Goal: Browse casually

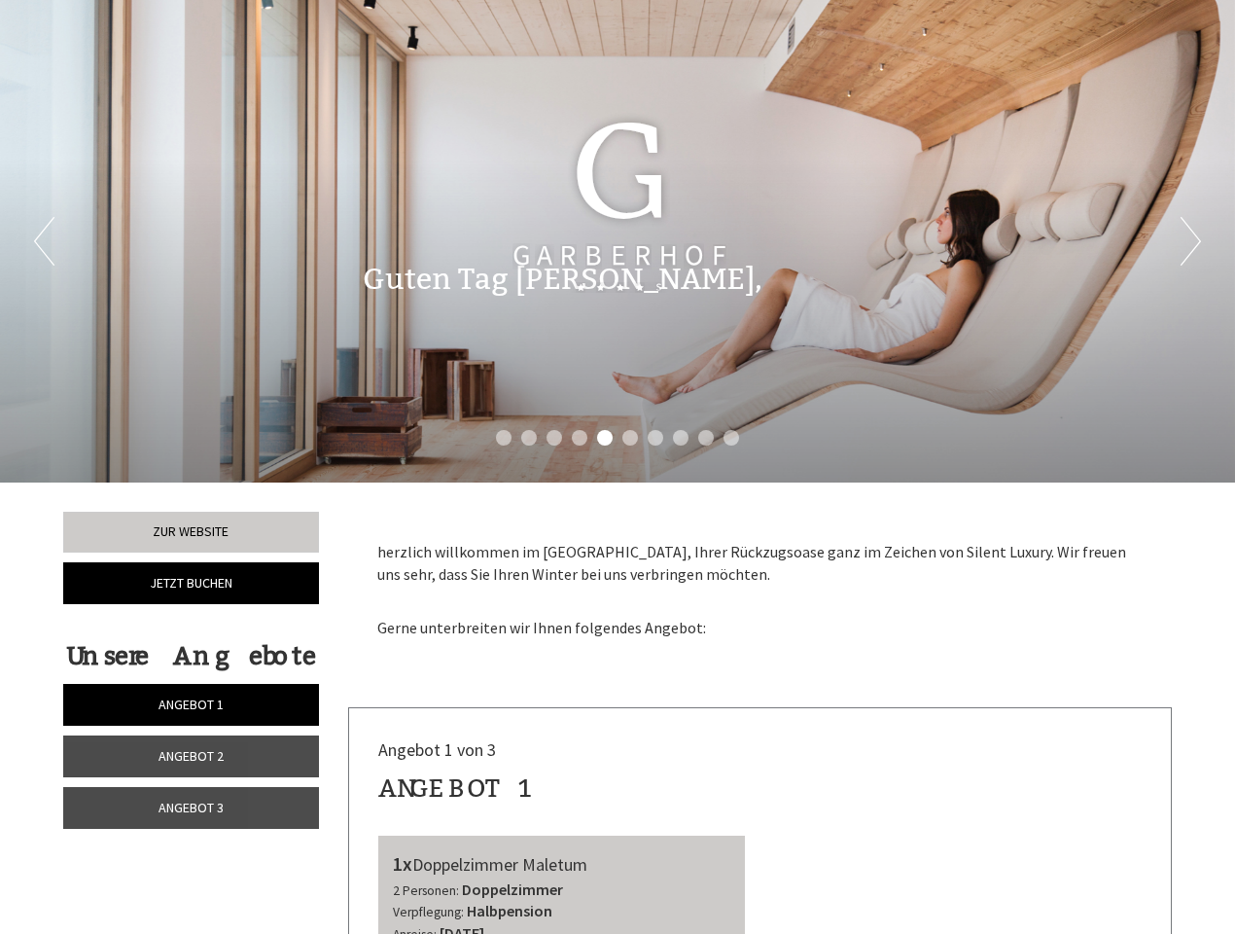
click at [618, 467] on div "Previous Next 1 2 3 4 5 6 7 8 9 10" at bounding box center [617, 241] width 1235 height 482
click at [504, 438] on li "1" at bounding box center [504, 438] width 16 height 16
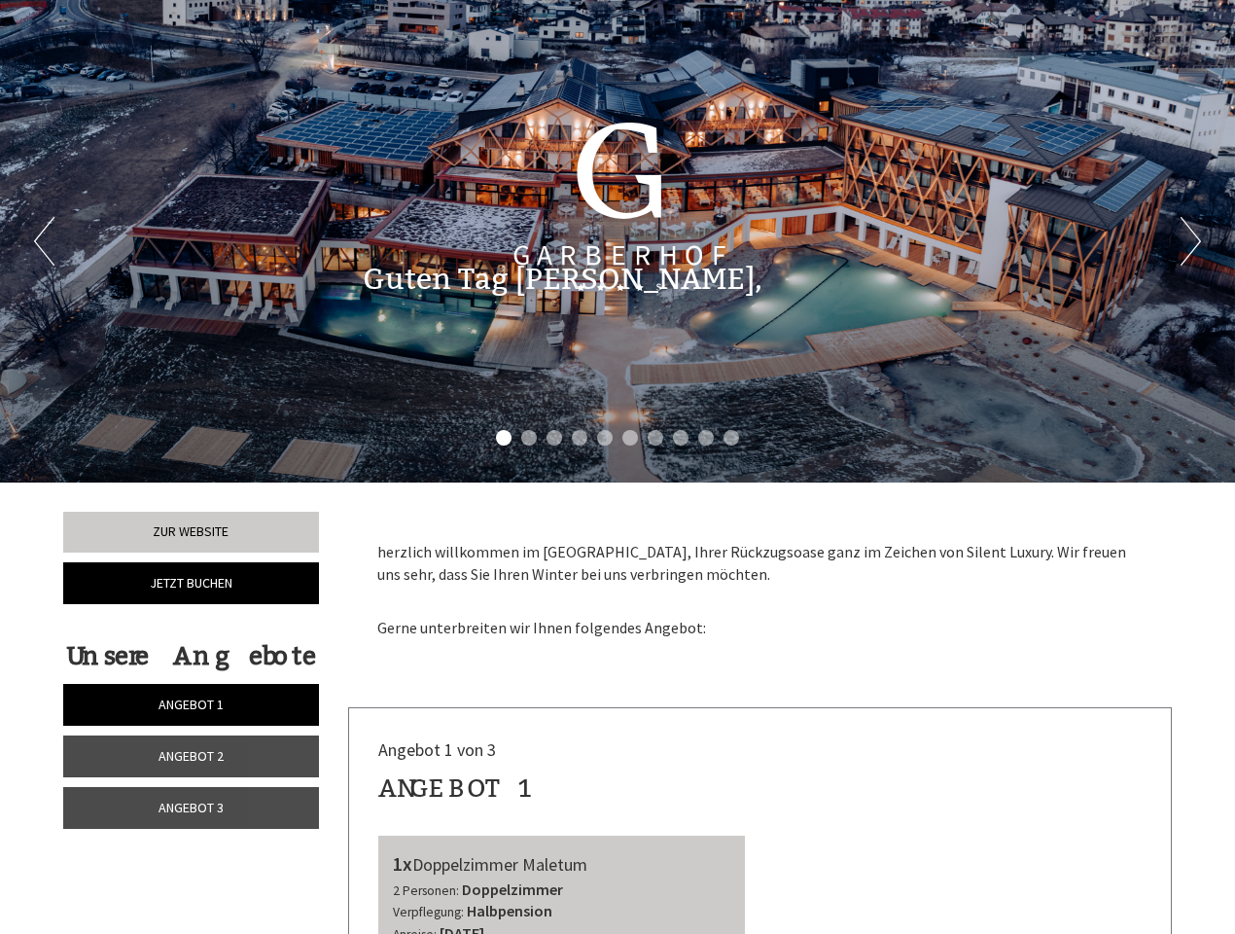
click at [529, 438] on li "2" at bounding box center [529, 438] width 16 height 16
click at [554, 438] on li "3" at bounding box center [555, 438] width 16 height 16
click at [580, 438] on li "4" at bounding box center [580, 438] width 16 height 16
click at [605, 438] on li "5" at bounding box center [605, 438] width 16 height 16
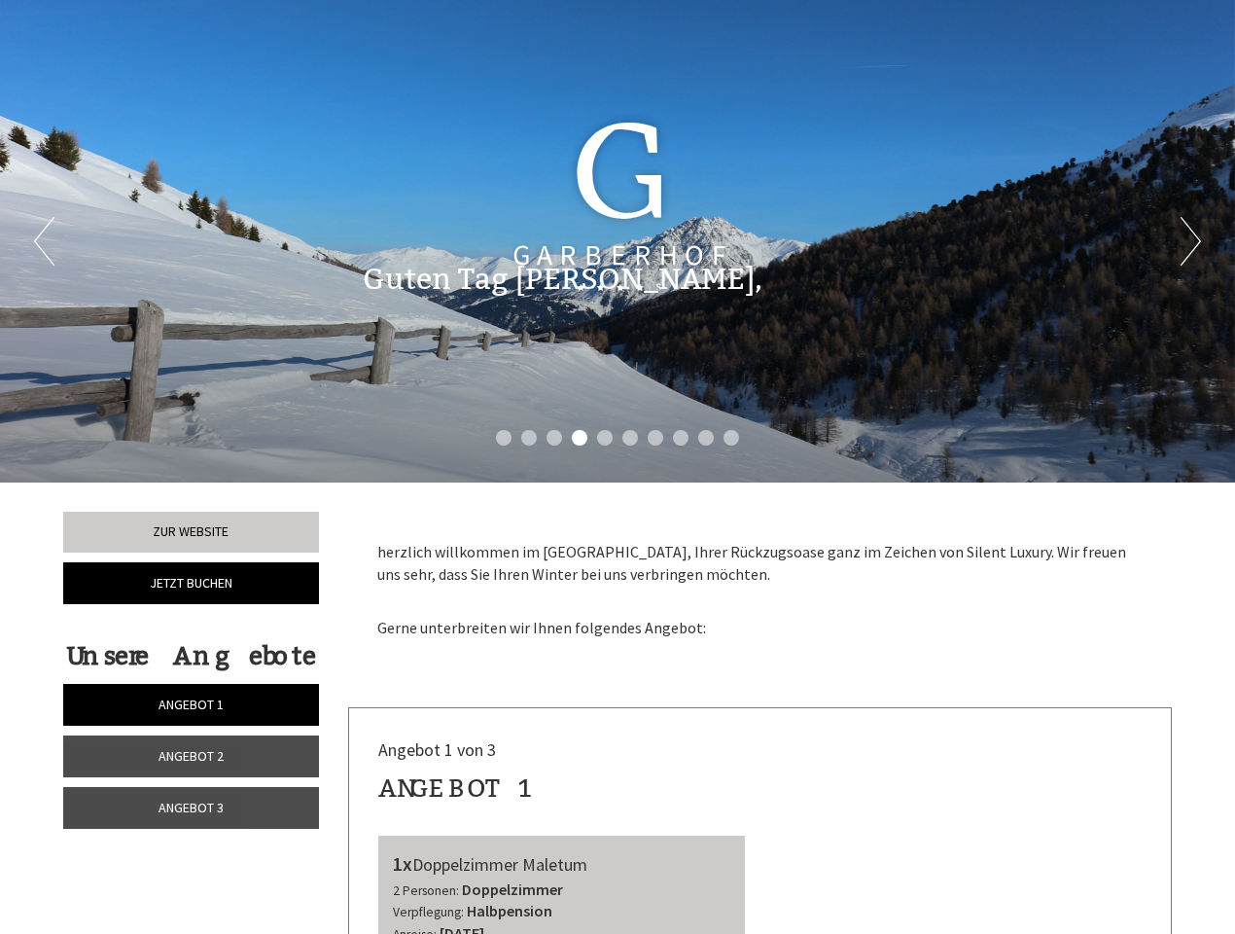
click at [630, 438] on li "6" at bounding box center [630, 438] width 16 height 16
click at [655, 438] on li "7" at bounding box center [656, 438] width 16 height 16
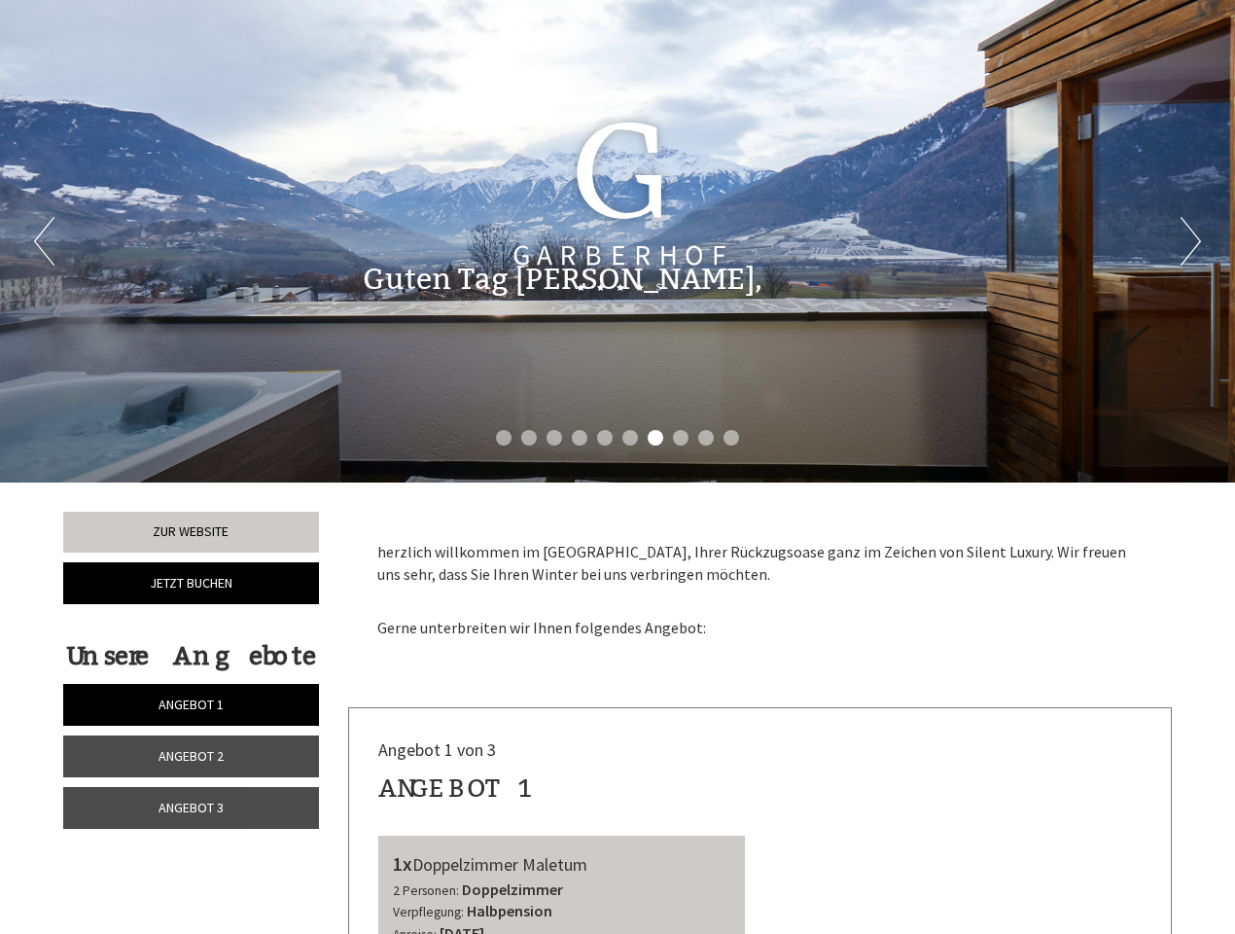
click at [681, 438] on li "8" at bounding box center [681, 438] width 16 height 16
click at [706, 438] on li "9" at bounding box center [706, 438] width 16 height 16
